Goal: Check status: Check status

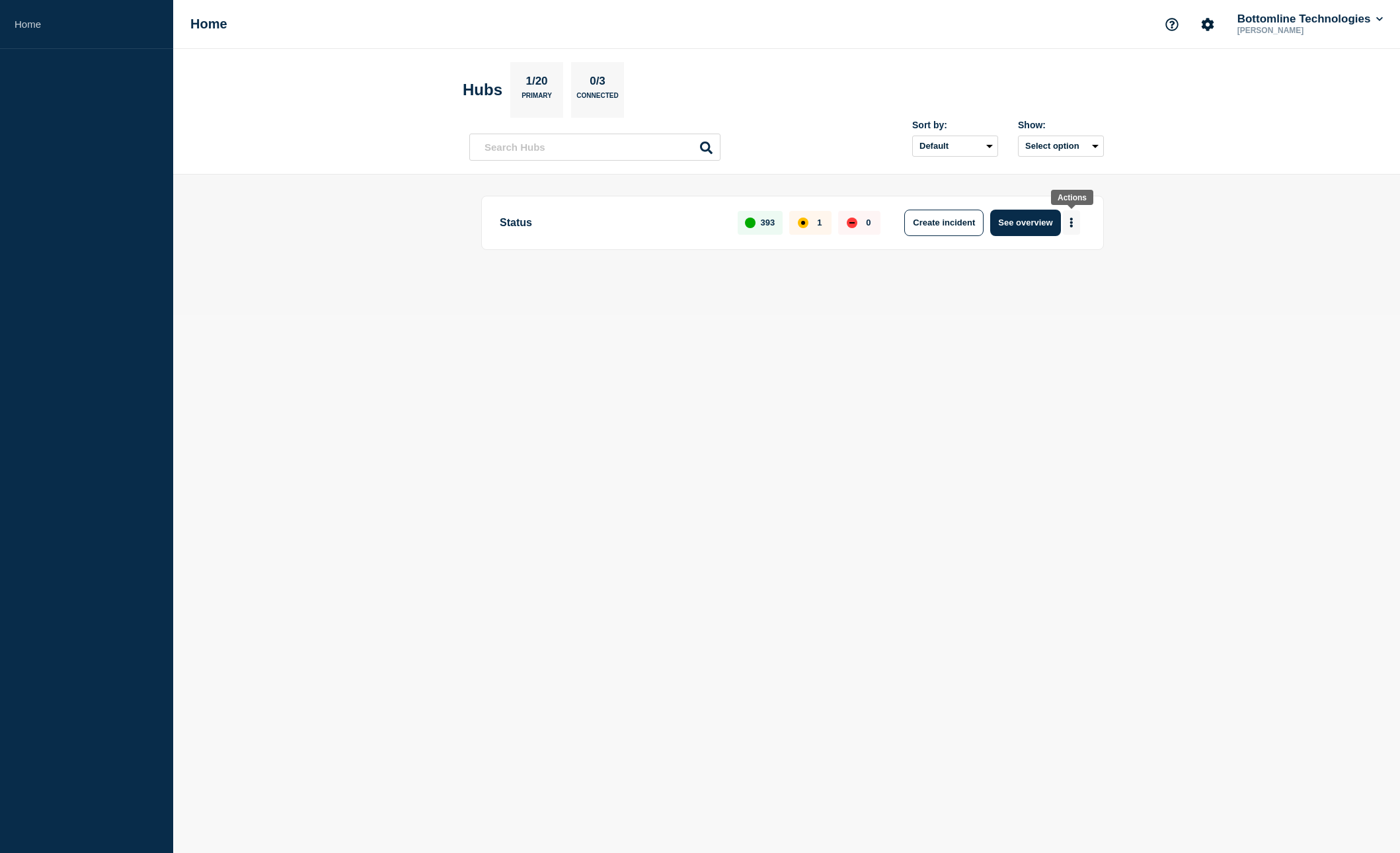
click at [1071, 223] on icon "More actions" at bounding box center [1071, 222] width 3 height 10
click at [1011, 222] on button "See overview" at bounding box center [1025, 223] width 70 height 26
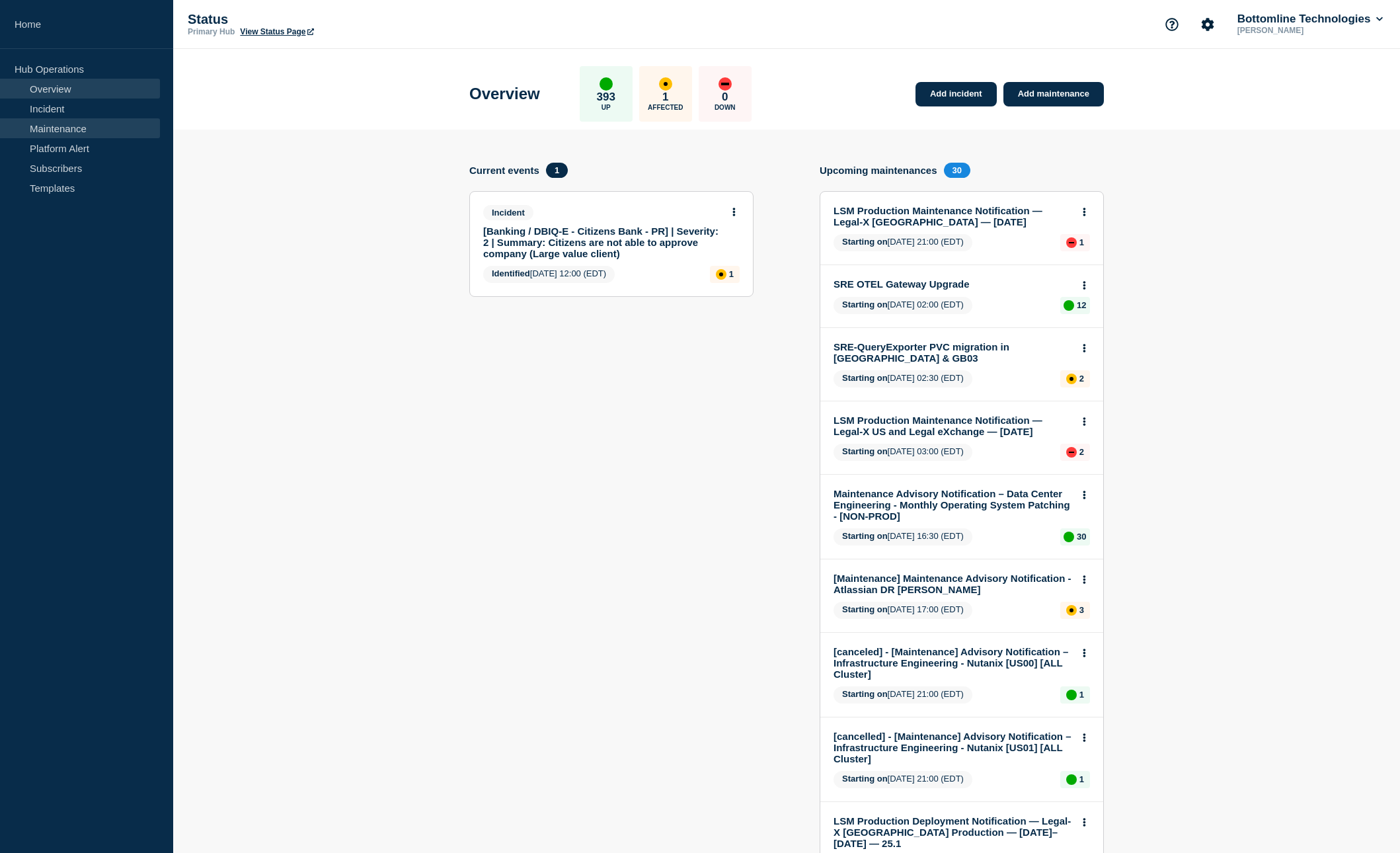
click at [88, 126] on link "Maintenance" at bounding box center [80, 128] width 160 height 20
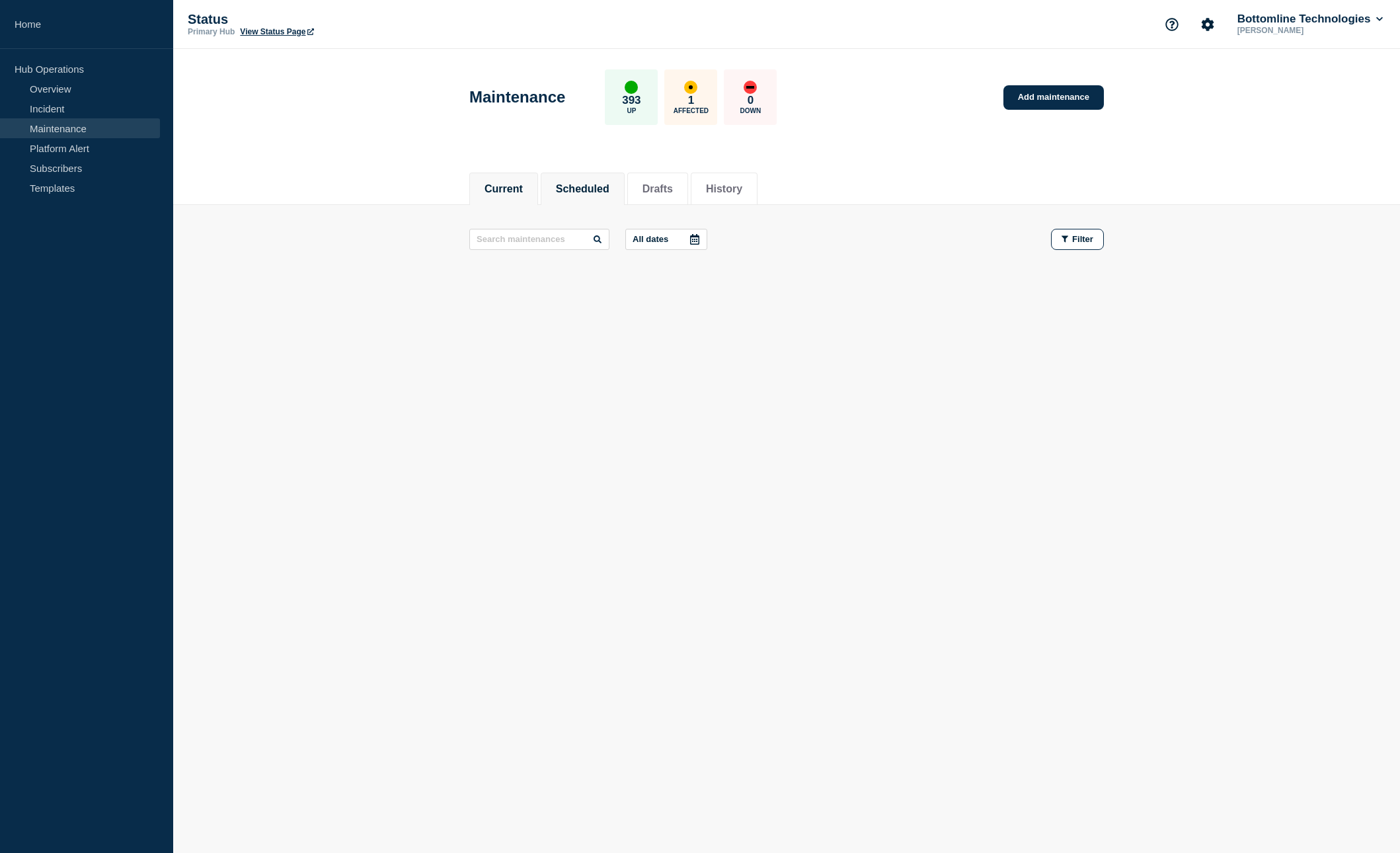
click at [583, 193] on button "Scheduled" at bounding box center [583, 189] width 54 height 12
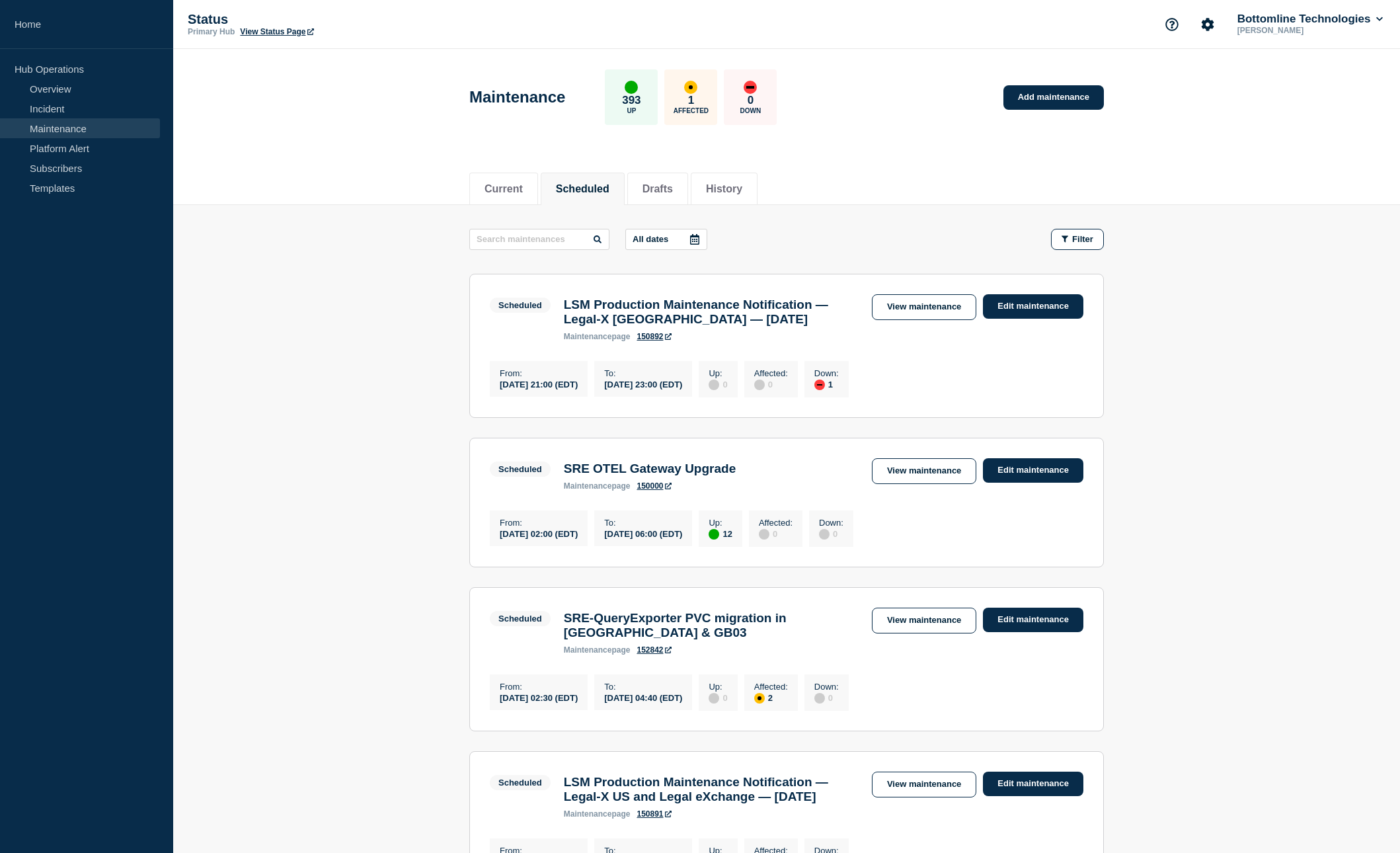
click at [687, 245] on div at bounding box center [694, 239] width 23 height 20
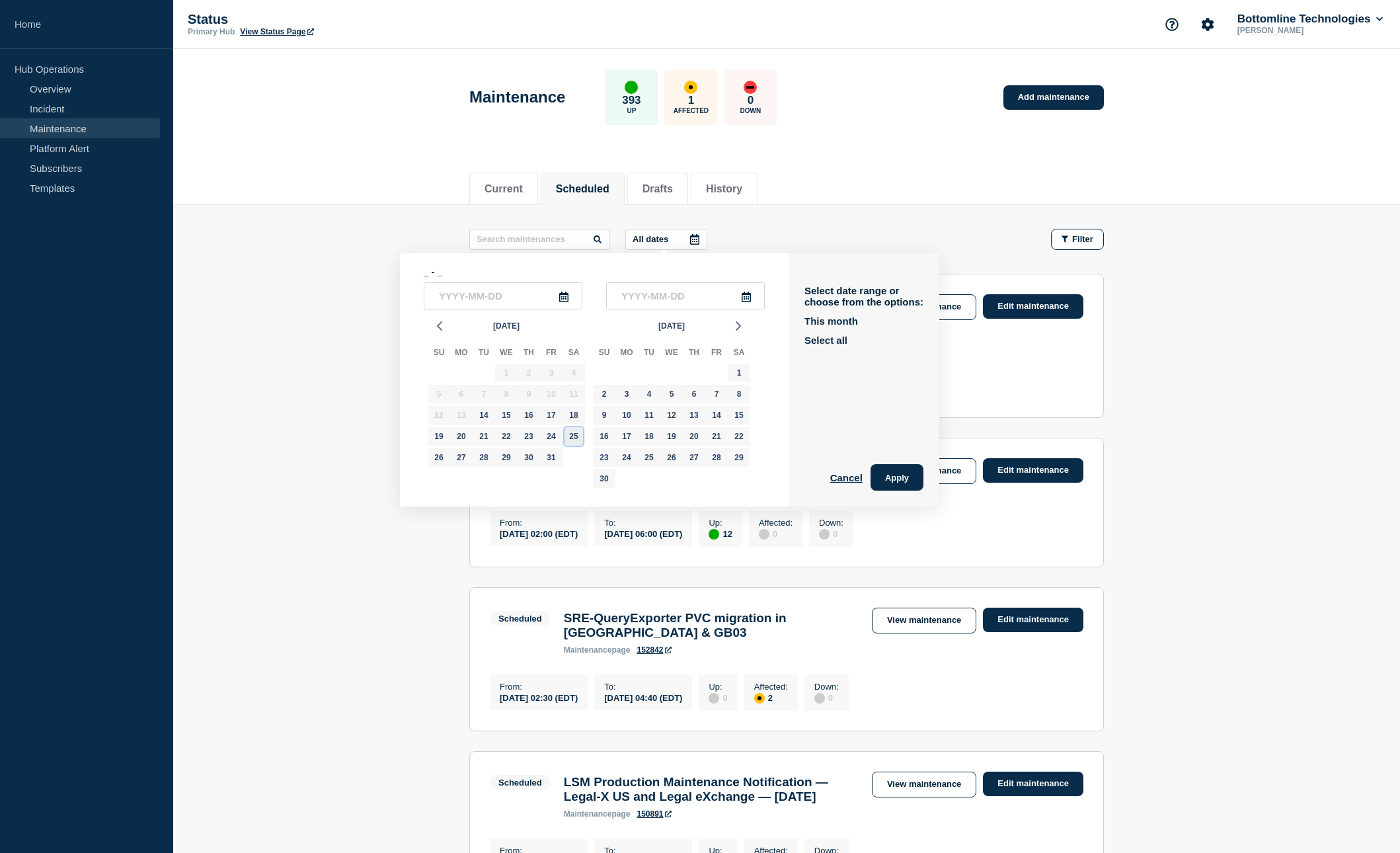
click at [574, 440] on div "25" at bounding box center [574, 437] width 19 height 19
type input "[DATE]"
click at [572, 441] on div "25" at bounding box center [574, 437] width 19 height 19
type input "[DATE]"
click at [875, 479] on button "Apply" at bounding box center [897, 477] width 53 height 26
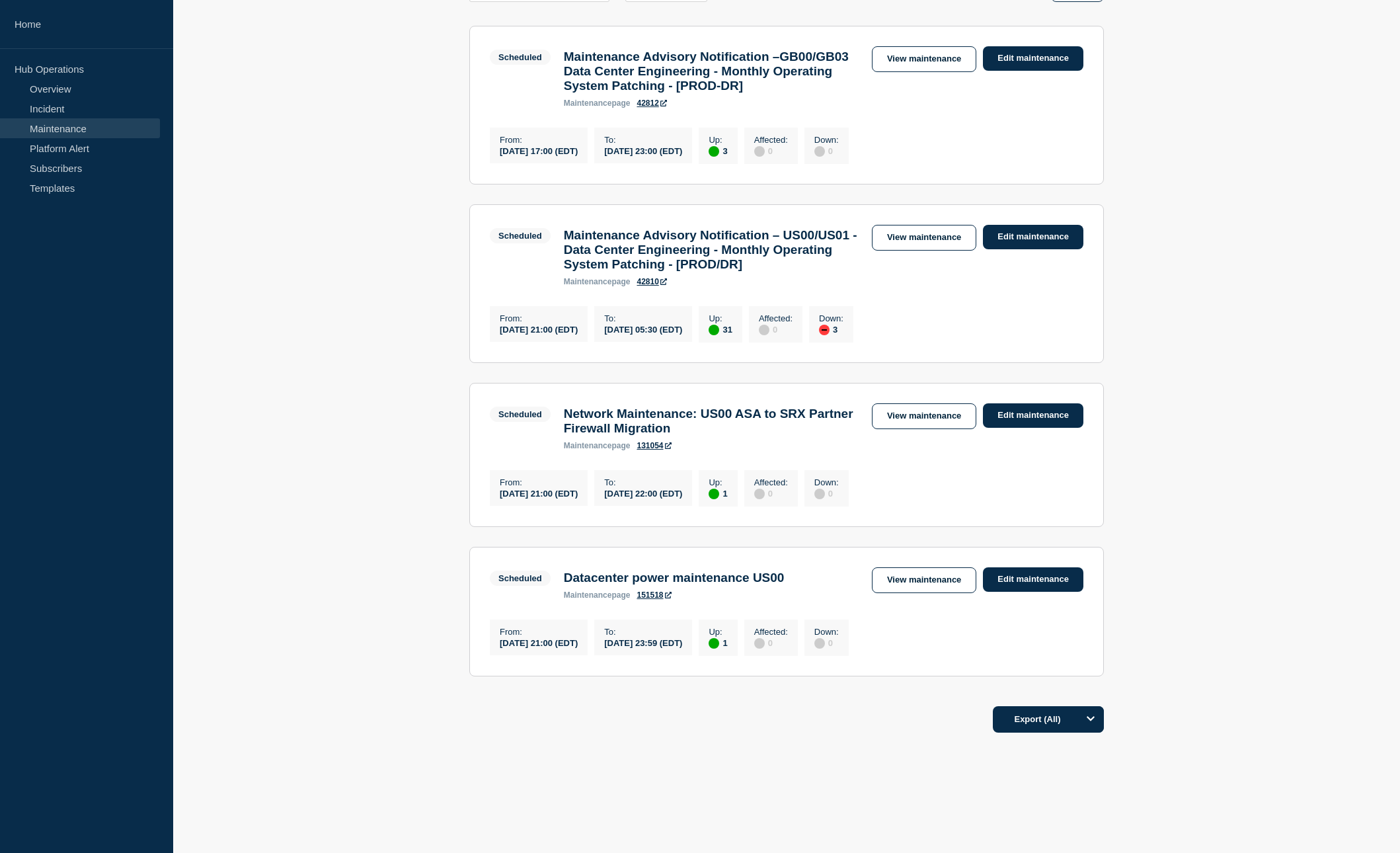
scroll to position [288, 0]
click at [649, 441] on link "131054" at bounding box center [654, 445] width 35 height 9
